Goal: Transaction & Acquisition: Purchase product/service

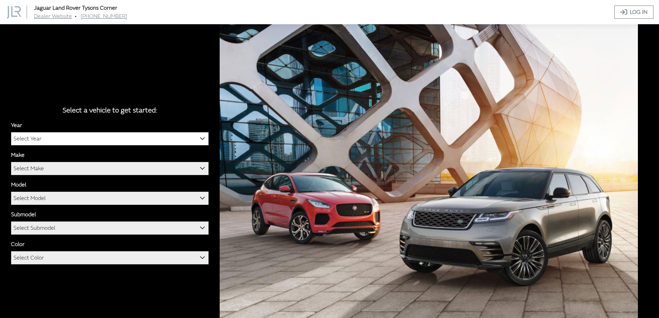
click at [103, 134] on span "Select Year" at bounding box center [109, 138] width 197 height 12
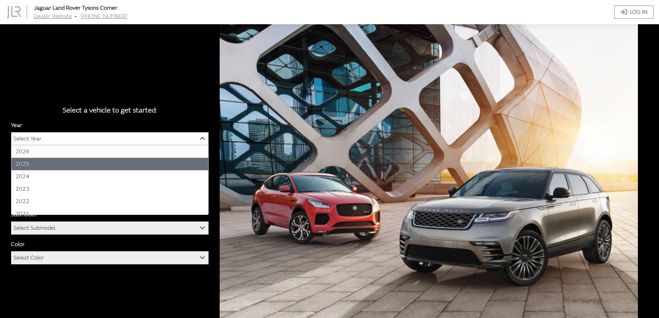
select select "43"
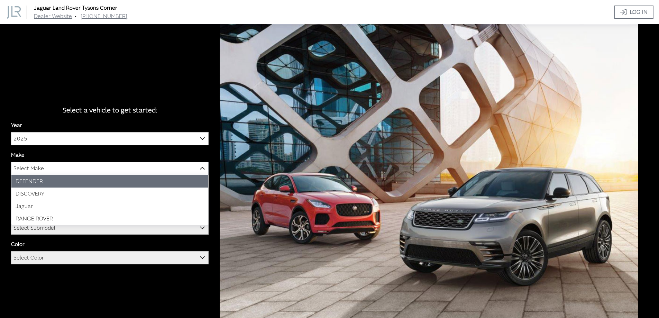
click at [47, 162] on span "Select Make" at bounding box center [109, 168] width 197 height 12
select select "64"
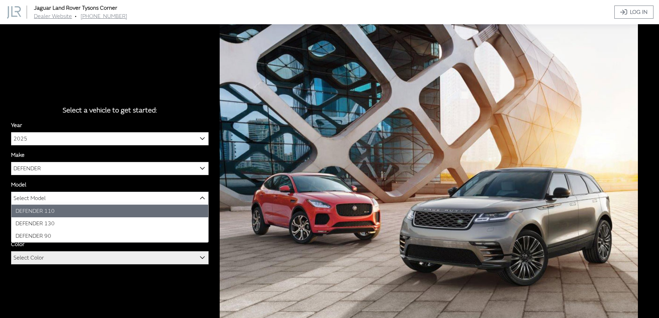
click at [45, 199] on span "Select Model" at bounding box center [29, 198] width 32 height 12
select select "1342"
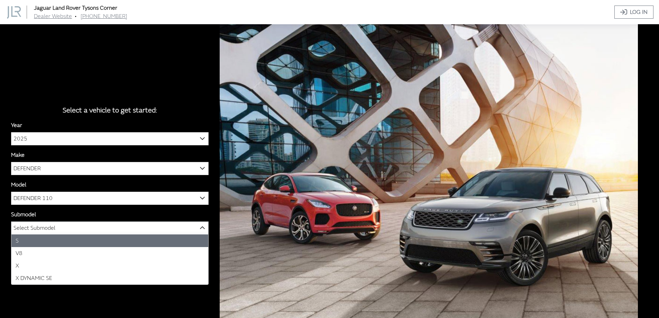
click at [39, 227] on span "Select Submodel" at bounding box center [34, 228] width 42 height 12
select select "129"
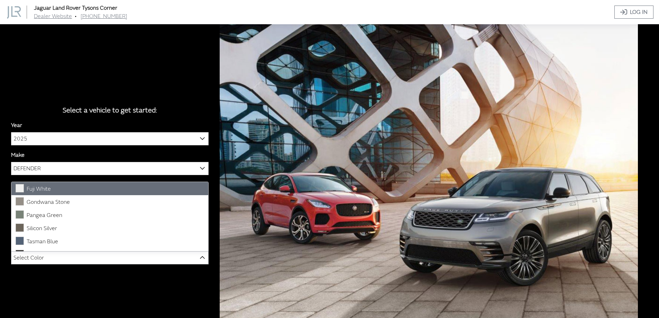
click at [41, 259] on span "Select Color" at bounding box center [28, 257] width 30 height 12
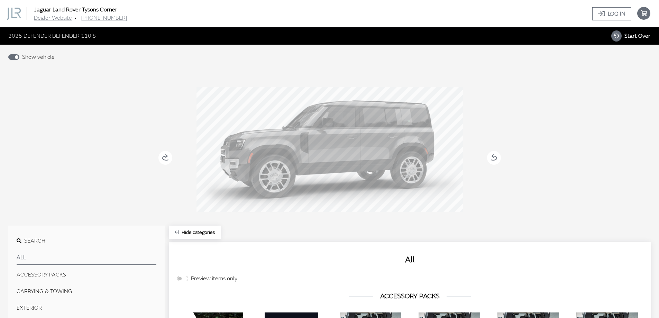
click at [38, 263] on button "All" at bounding box center [87, 257] width 140 height 15
click at [36, 258] on button "All" at bounding box center [87, 257] width 140 height 15
click at [28, 237] on button "Search" at bounding box center [87, 241] width 140 height 14
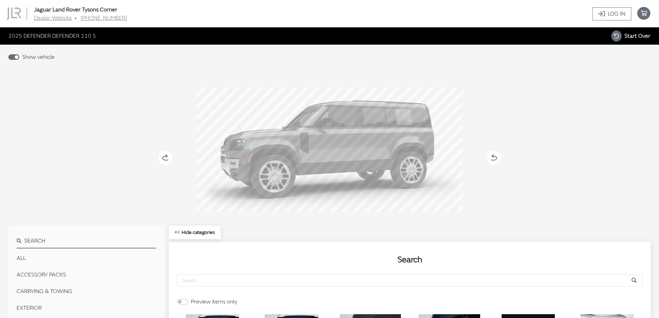
click at [51, 240] on button "Search" at bounding box center [87, 241] width 140 height 15
click at [229, 280] on input "text" at bounding box center [401, 280] width 449 height 11
type input "tire cover"
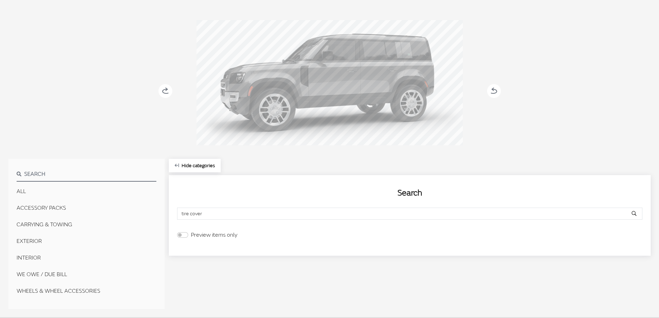
scroll to position [77, 0]
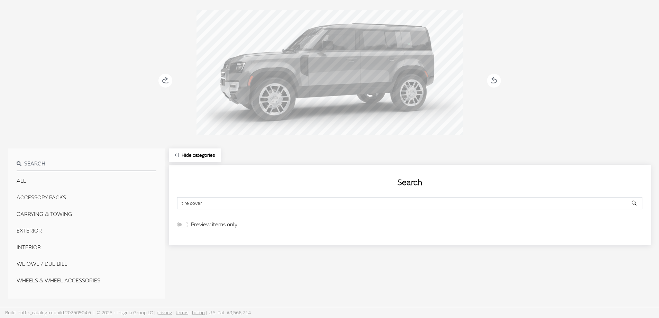
click at [636, 207] on button "Search" at bounding box center [634, 203] width 16 height 11
click at [182, 220] on div "Search Search tire cover Preview items only No available products. Try selectin…" at bounding box center [410, 205] width 482 height 81
click at [182, 224] on input "Preview items only" at bounding box center [182, 225] width 11 height 6
click at [184, 225] on input "Preview items only" at bounding box center [182, 225] width 11 height 6
checkbox input "false"
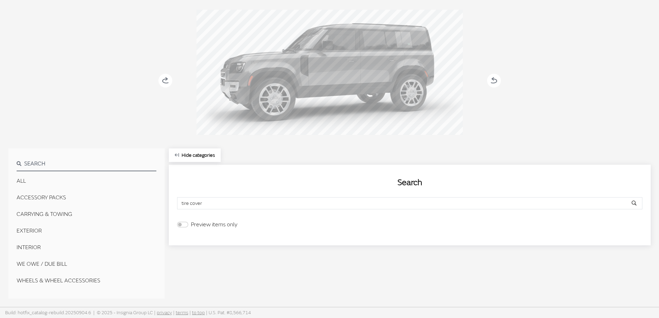
click at [190, 201] on input "tire cover" at bounding box center [401, 203] width 449 height 11
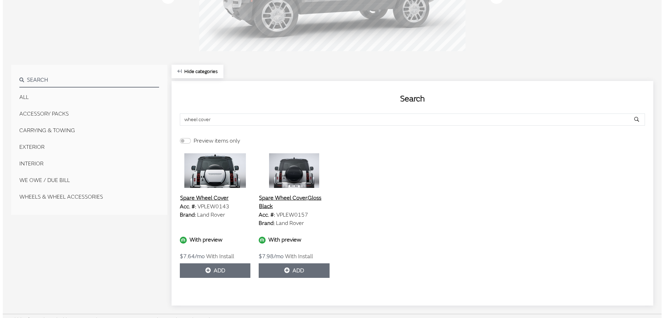
scroll to position [168, 0]
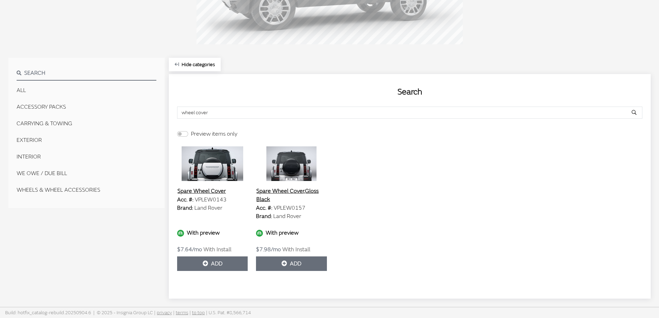
type input "wheel cover"
click at [208, 189] on button "Spare Wheel Cover" at bounding box center [201, 190] width 49 height 9
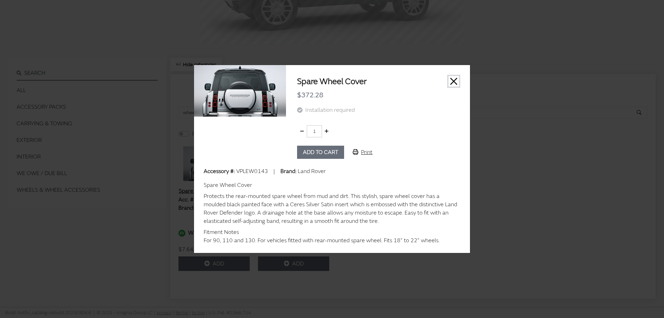
click at [458, 81] on button "Close" at bounding box center [454, 81] width 10 height 10
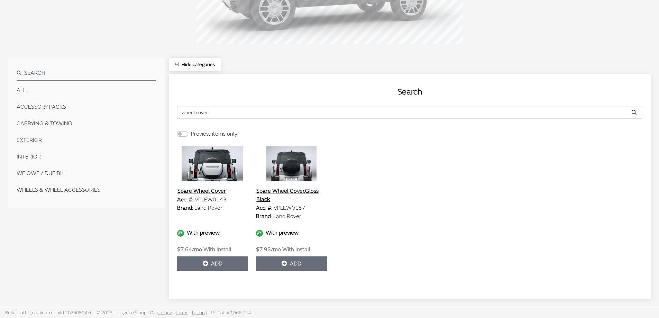
click at [284, 187] on button "Spare Wheel Cover,Gloss Black" at bounding box center [291, 194] width 71 height 17
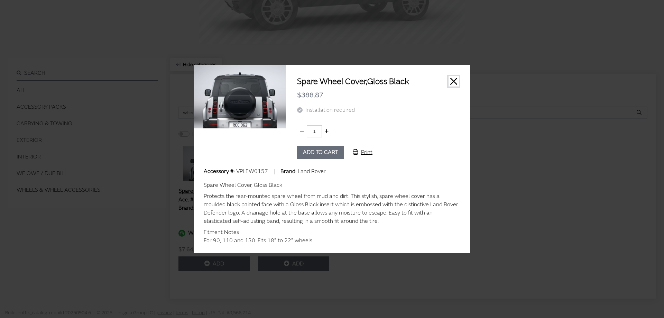
click at [451, 79] on button "Close" at bounding box center [454, 81] width 10 height 10
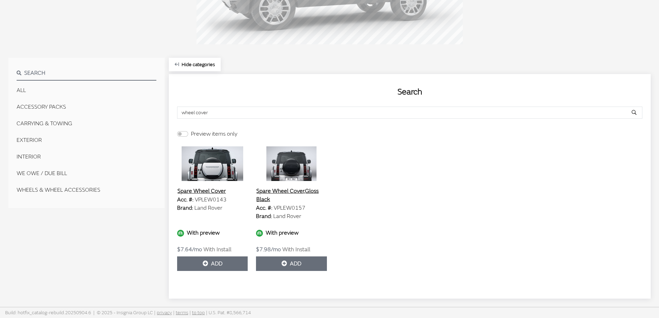
click at [214, 194] on button "Spare Wheel Cover" at bounding box center [201, 190] width 49 height 9
